Goal: Task Accomplishment & Management: Use online tool/utility

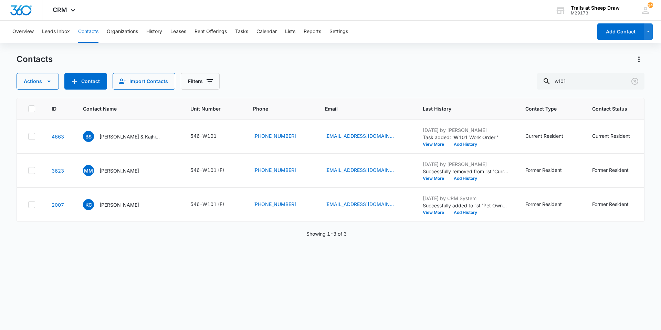
drag, startPoint x: 541, startPoint y: 70, endPoint x: 483, endPoint y: 72, distance: 58.2
click at [483, 72] on div "Contacts Actions Contact Import Contacts Filters w101" at bounding box center [331, 72] width 628 height 36
type input "r"
type input "k306"
click at [127, 139] on p "[PERSON_NAME]" at bounding box center [119, 136] width 40 height 7
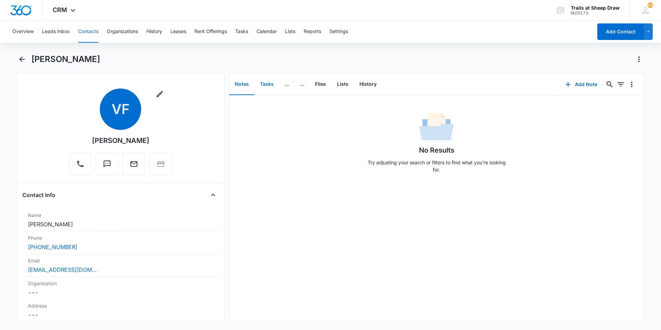
click at [265, 83] on button "Tasks" at bounding box center [266, 84] width 25 height 21
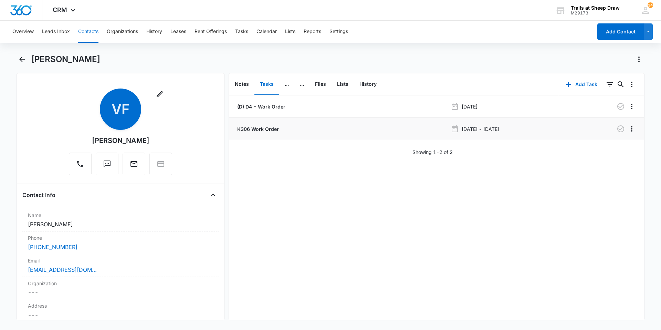
click at [243, 130] on p "K306 Work Order" at bounding box center [257, 128] width 43 height 7
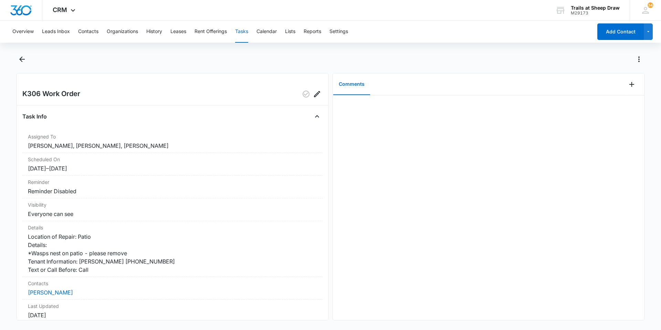
click at [247, 28] on button "Tasks" at bounding box center [241, 32] width 13 height 22
